Goal: Task Accomplishment & Management: Manage account settings

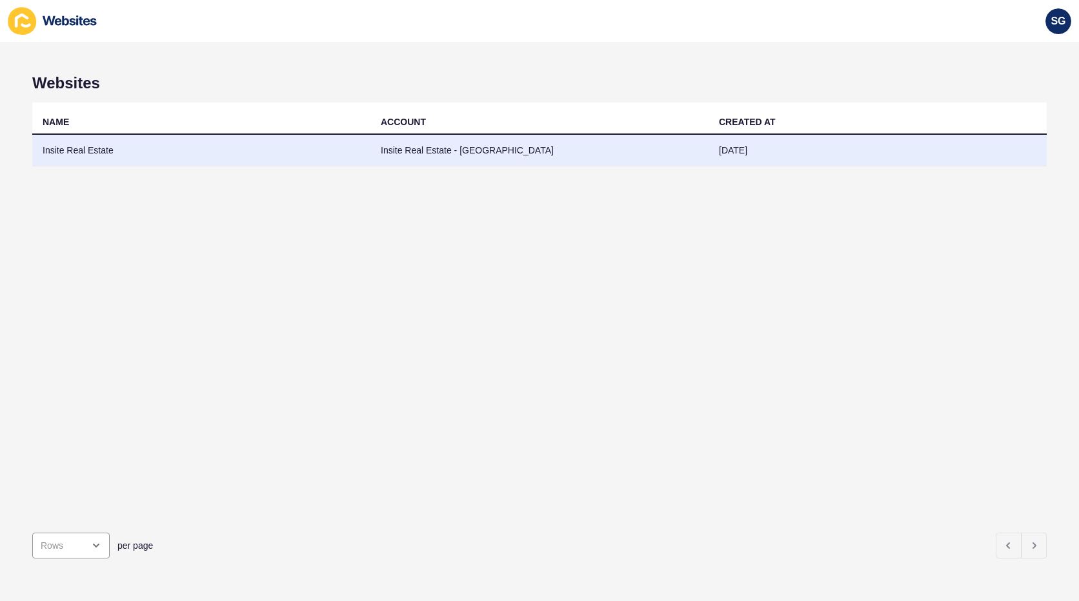
click at [376, 146] on td "Insite Real Estate - [GEOGRAPHIC_DATA]" at bounding box center [539, 151] width 338 height 32
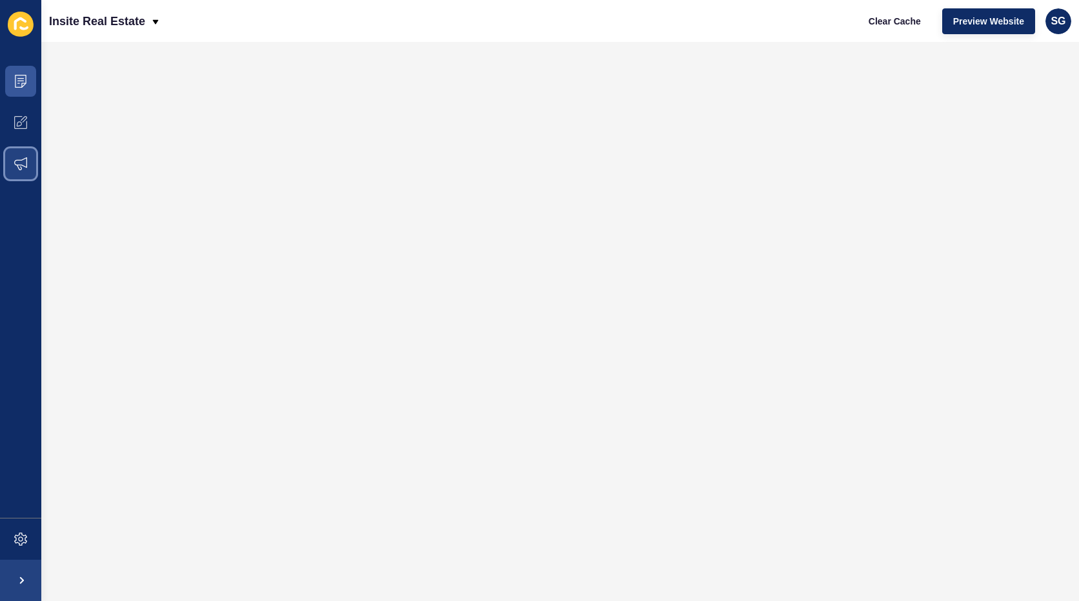
click at [25, 162] on icon at bounding box center [20, 163] width 13 height 13
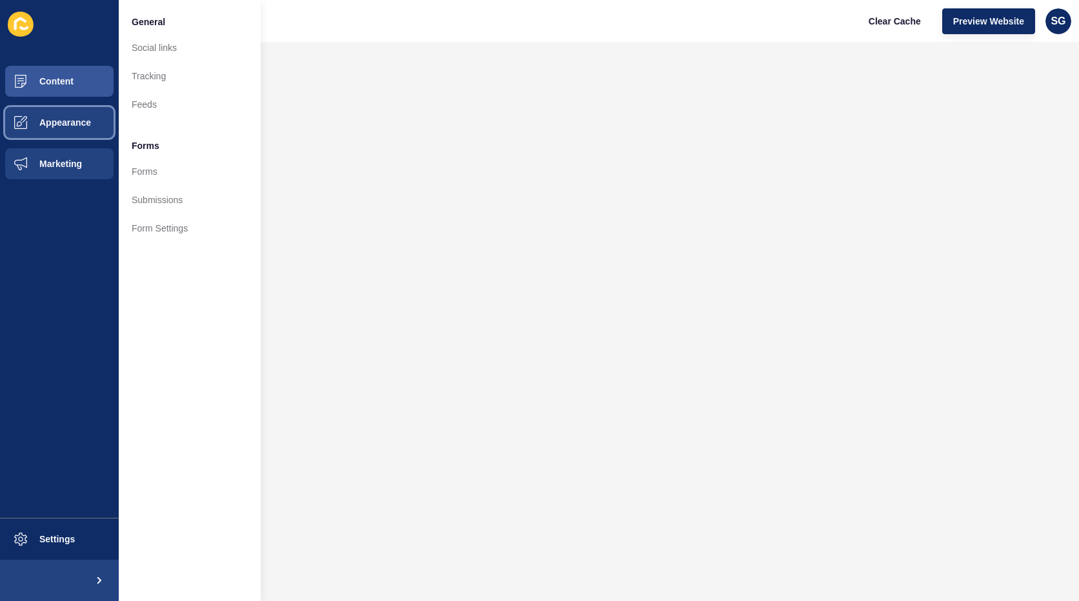
click at [85, 134] on button "Appearance" at bounding box center [59, 122] width 119 height 41
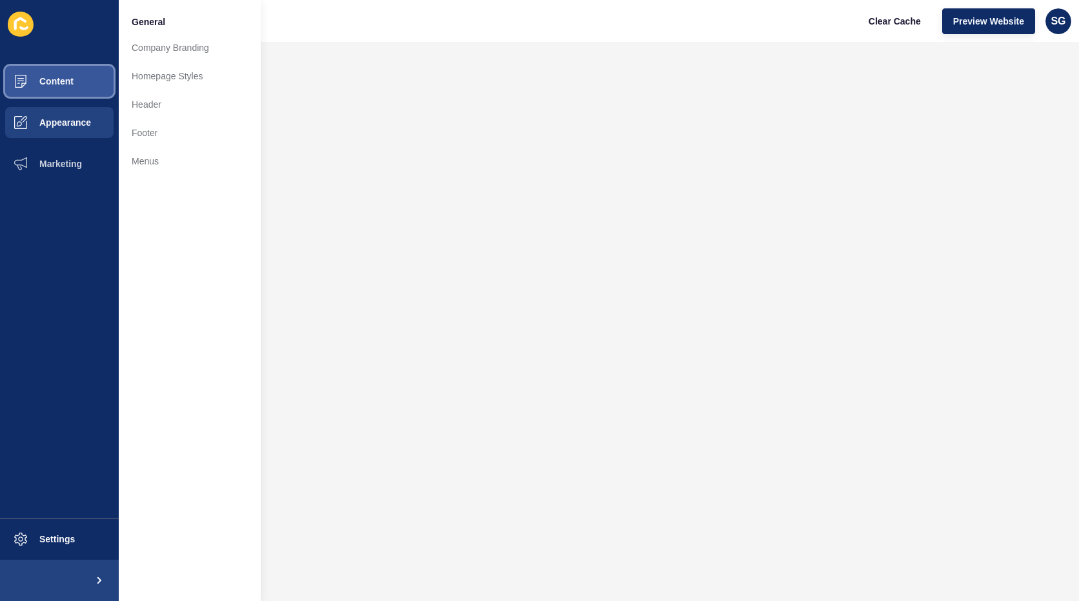
click at [79, 82] on button "Content" at bounding box center [59, 81] width 119 height 41
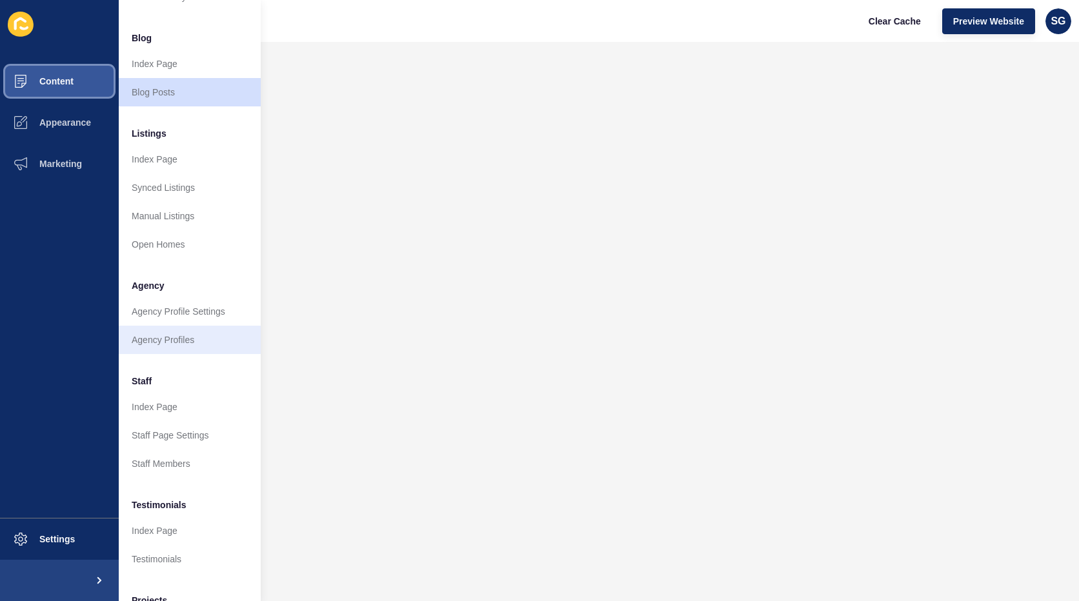
scroll to position [165, 0]
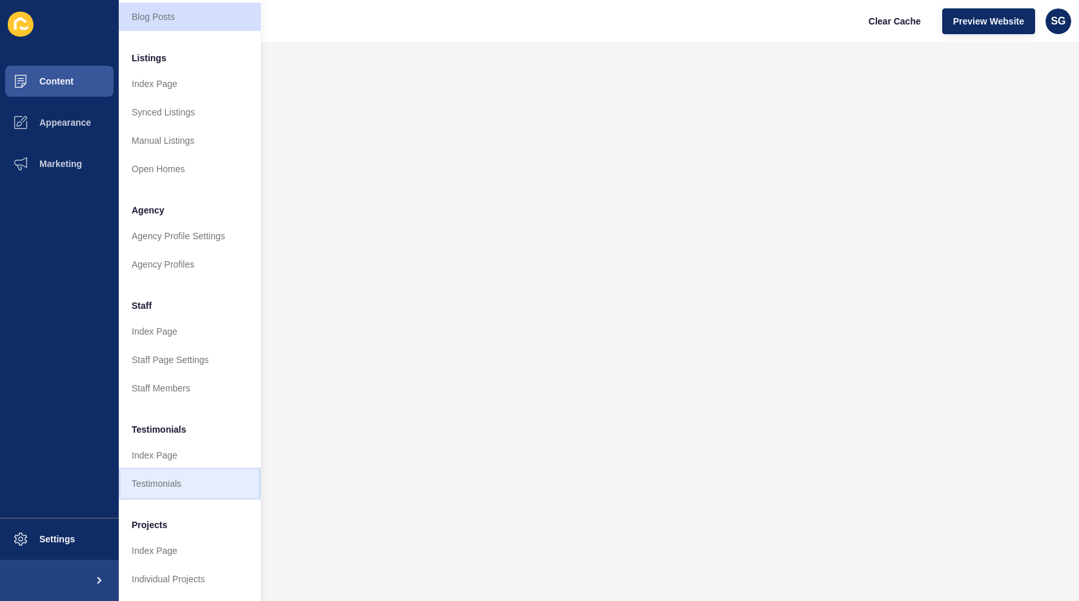
click at [176, 472] on link "Testimonials" at bounding box center [190, 484] width 142 height 28
